Goal: Information Seeking & Learning: Learn about a topic

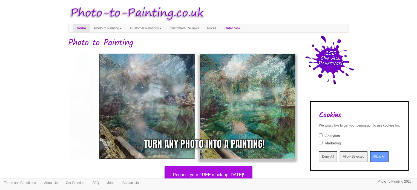
click at [371, 156] on input "Allow All" at bounding box center [380, 156] width 18 height 11
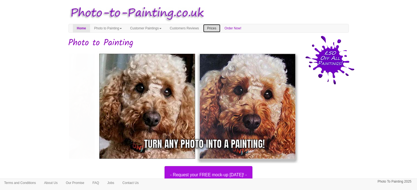
click at [221, 27] on link "Prices" at bounding box center [211, 28] width 17 height 8
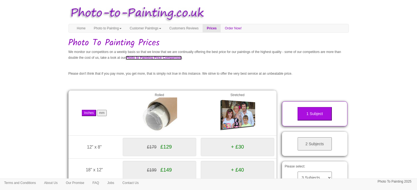
click at [182, 58] on link "Photo to Painting Price Comparison" at bounding box center [154, 58] width 56 height 4
click at [111, 30] on link "Photo to Painting" at bounding box center [108, 28] width 36 height 8
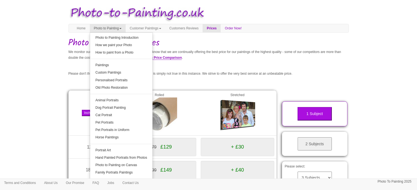
click at [125, 26] on link "Photo to Painting" at bounding box center [108, 28] width 36 height 8
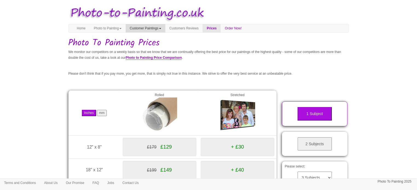
click at [161, 29] on span at bounding box center [160, 28] width 2 height 1
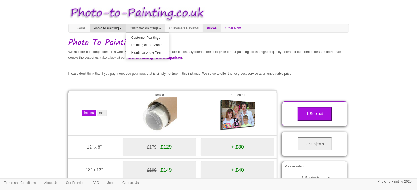
click at [124, 26] on link "Photo to Painting" at bounding box center [108, 28] width 36 height 8
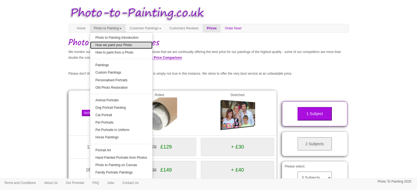
click at [128, 46] on link "How we paint your Photo" at bounding box center [121, 44] width 63 height 7
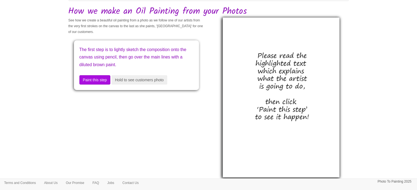
scroll to position [31, 0]
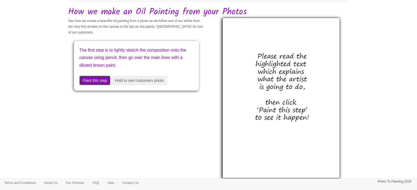
click at [92, 81] on button "Paint this step" at bounding box center [94, 80] width 31 height 9
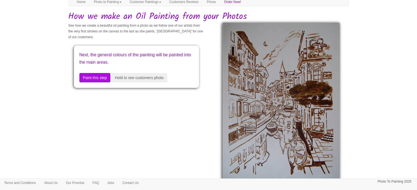
scroll to position [27, 0]
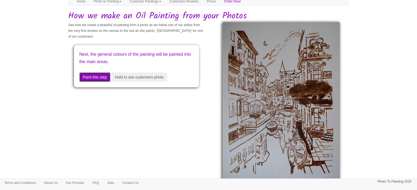
click at [98, 78] on button "Paint this step" at bounding box center [94, 76] width 31 height 9
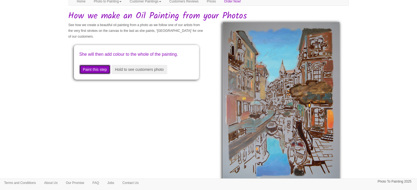
click at [97, 74] on button "Paint this step" at bounding box center [94, 69] width 31 height 9
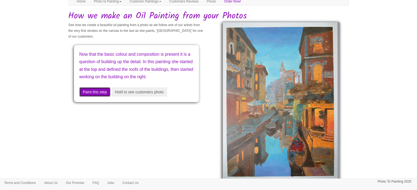
click at [96, 96] on button "Paint this step" at bounding box center [94, 91] width 31 height 9
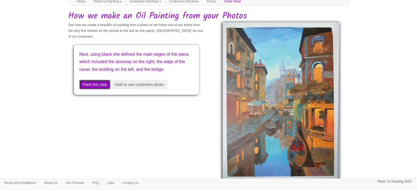
click at [94, 89] on button "Paint this step" at bounding box center [94, 84] width 31 height 9
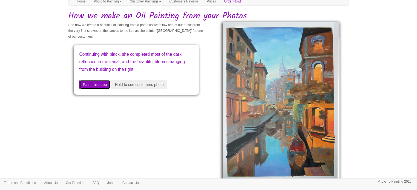
click at [92, 83] on button "Paint this step" at bounding box center [94, 84] width 31 height 9
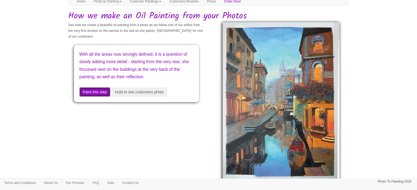
click at [96, 95] on button "Paint this step" at bounding box center [94, 91] width 31 height 9
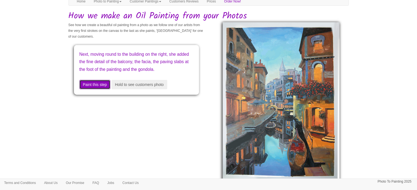
click at [95, 89] on button "Paint this step" at bounding box center [94, 84] width 31 height 9
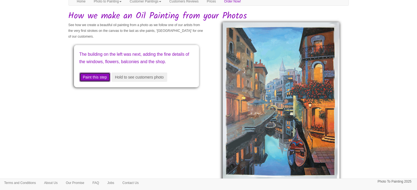
click at [95, 82] on button "Paint this step" at bounding box center [94, 76] width 31 height 9
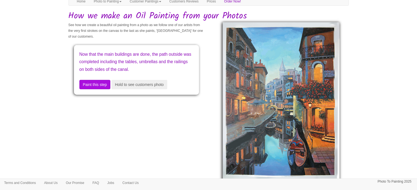
click at [95, 84] on div "Now that the main buildings are done, the path outside was completed including …" at bounding box center [136, 70] width 125 height 50
click at [96, 89] on button "Paint this step" at bounding box center [94, 84] width 31 height 9
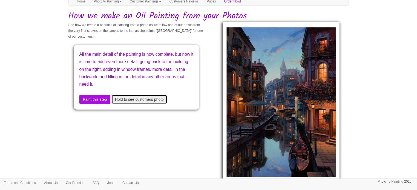
click at [143, 99] on button "Hold to see customers photo" at bounding box center [140, 99] width 56 height 9
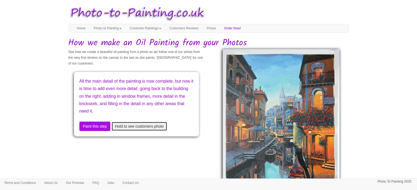
scroll to position [0, 0]
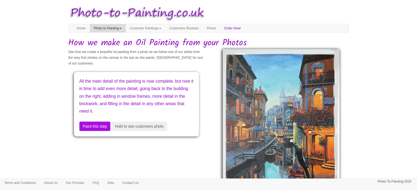
click at [126, 27] on link "Photo to Painting" at bounding box center [108, 28] width 36 height 8
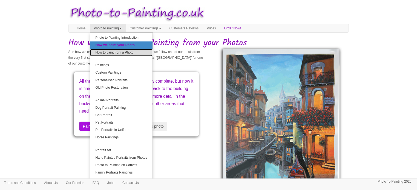
click at [122, 53] on link "How to paint from a Photo" at bounding box center [121, 52] width 63 height 7
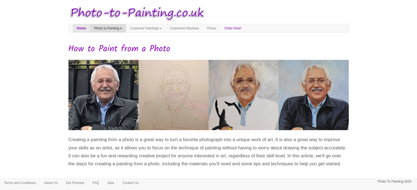
click at [122, 29] on span at bounding box center [121, 28] width 2 height 1
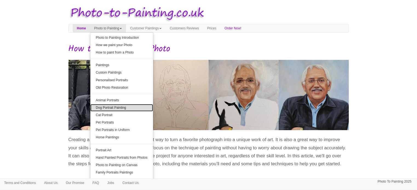
click at [124, 107] on link "Dog Portrait Painting" at bounding box center [121, 107] width 63 height 7
